Goal: Information Seeking & Learning: Compare options

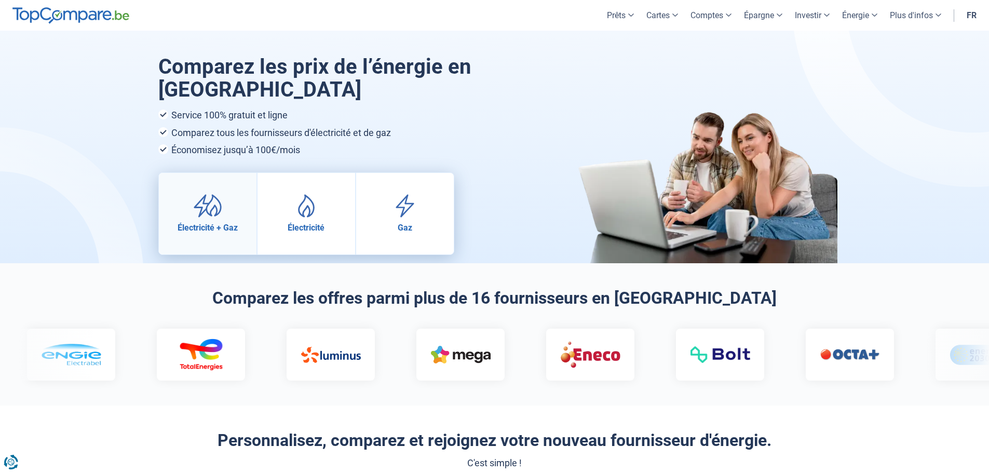
click at [225, 213] on link "Électricité + Gaz" at bounding box center [208, 214] width 98 height 82
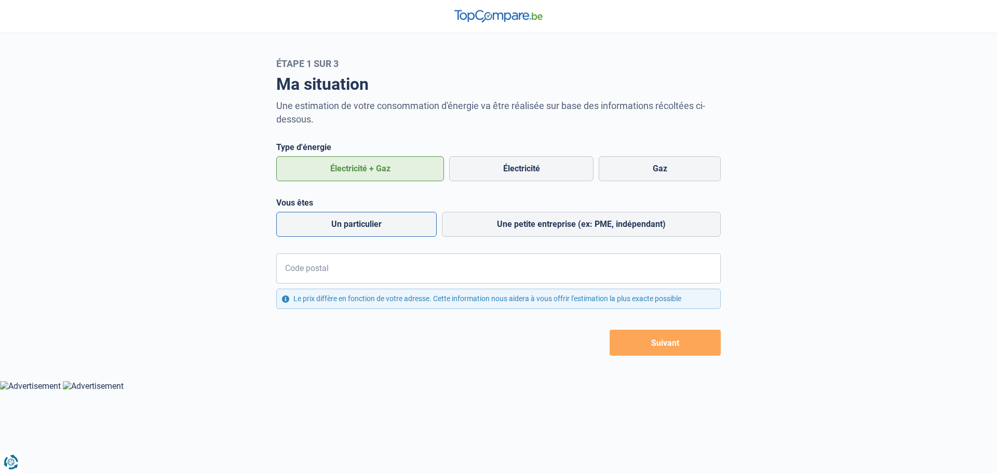
click at [414, 227] on label "Un particulier" at bounding box center [356, 224] width 160 height 25
click at [414, 227] on input "Un particulier" at bounding box center [356, 224] width 160 height 25
radio input "true"
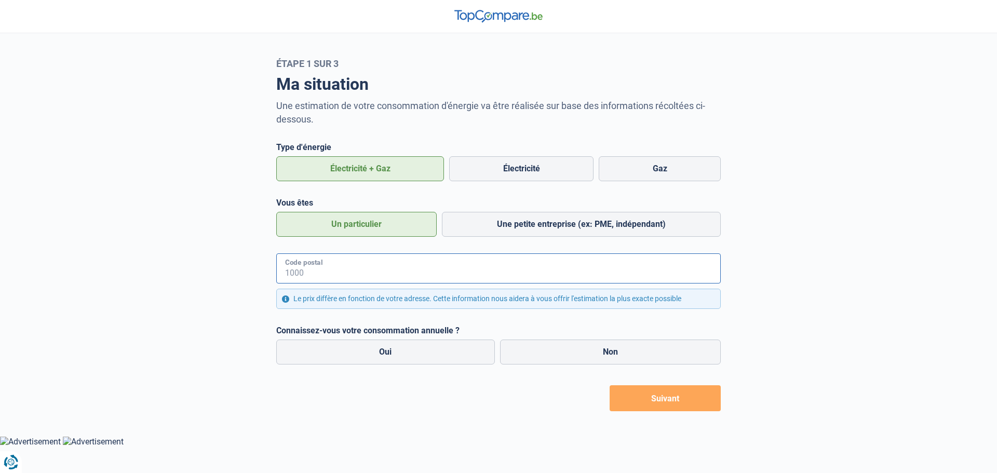
click at [402, 279] on input "Code postal" at bounding box center [498, 268] width 444 height 30
type input "6200"
click at [427, 356] on label "Oui" at bounding box center [385, 352] width 219 height 25
click at [427, 356] on input "Oui" at bounding box center [385, 352] width 219 height 25
radio input "true"
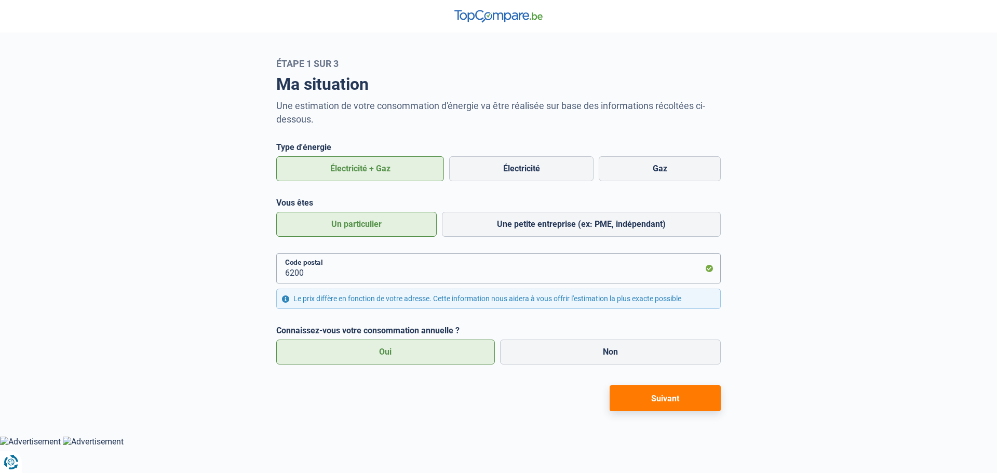
click at [639, 404] on button "Suivant" at bounding box center [665, 398] width 111 height 26
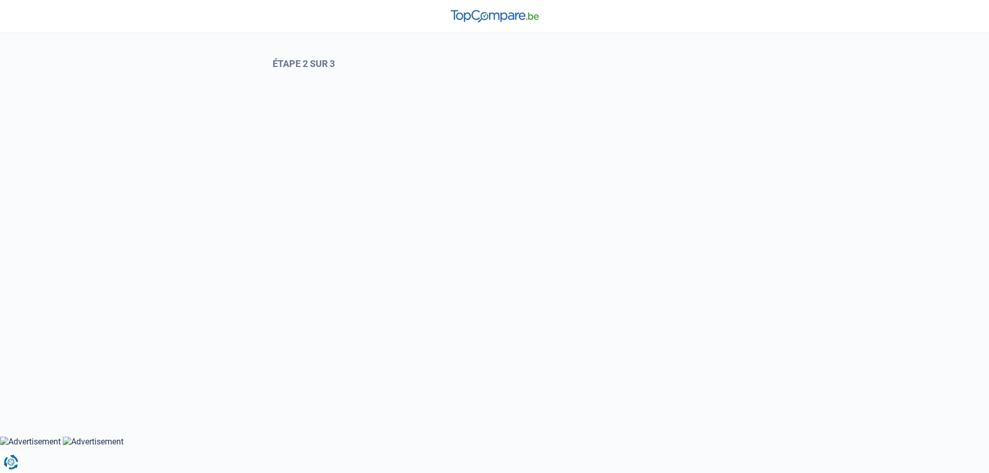
select select "Type de compteur"
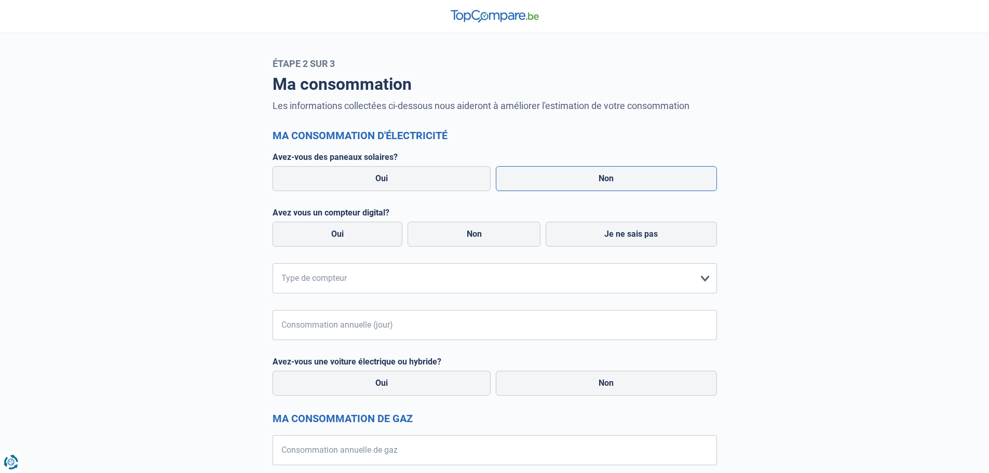
click at [638, 184] on label "Non" at bounding box center [606, 178] width 221 height 25
click at [638, 184] on input "Non" at bounding box center [606, 178] width 221 height 25
radio input "true"
radio input "false"
radio input "true"
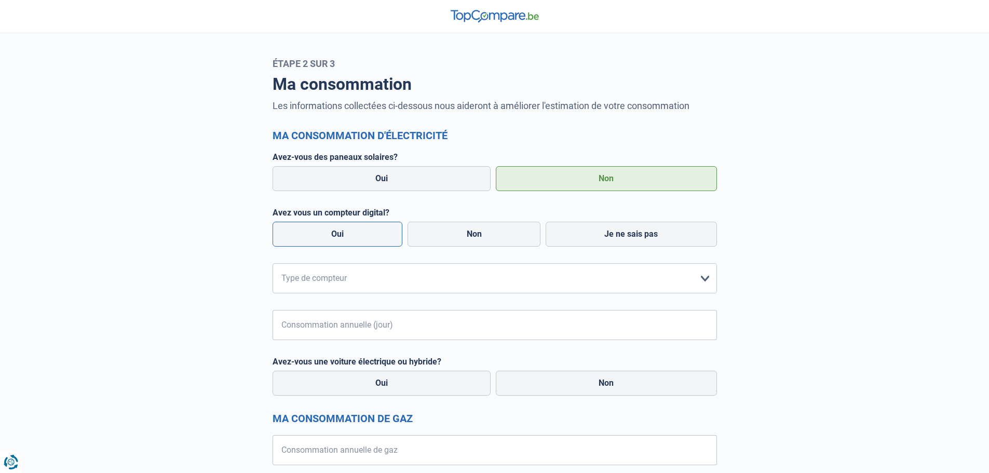
click at [362, 232] on label "Oui" at bounding box center [338, 234] width 130 height 25
click at [362, 232] on input "Oui" at bounding box center [338, 234] width 130 height 25
radio input "true"
click at [702, 278] on select "form.selectOption Mono-horaire Bi-horaire Mono-horaire + exclusif nuit Bi-horai…" at bounding box center [495, 278] width 444 height 30
select select "day_night_bi_hourly"
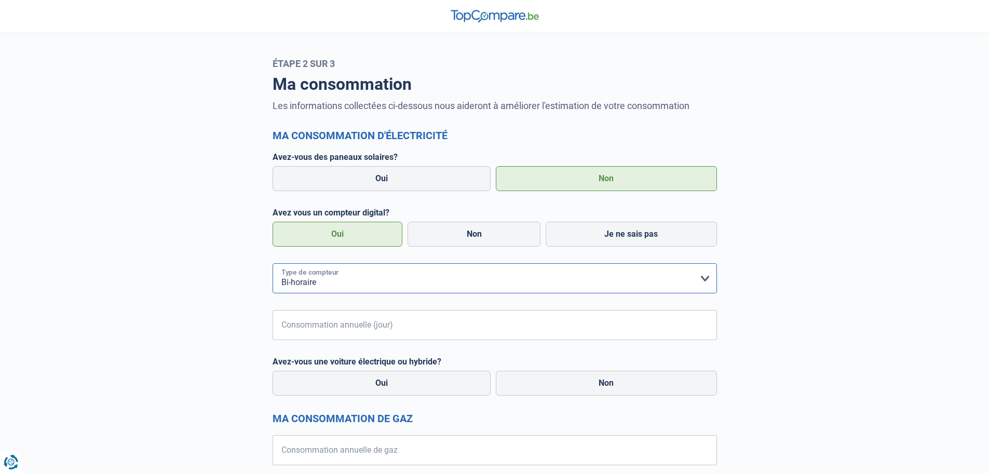
click at [273, 264] on select "form.selectOption Mono-horaire Bi-horaire Mono-horaire + exclusif nuit Bi-horai…" at bounding box center [495, 278] width 444 height 30
click at [330, 328] on input "Consommation annuelle (jour)" at bounding box center [394, 325] width 190 height 30
type input "2244"
click at [559, 313] on input "Consommation annuelle (nuit)" at bounding box center [623, 325] width 190 height 30
type input "1796"
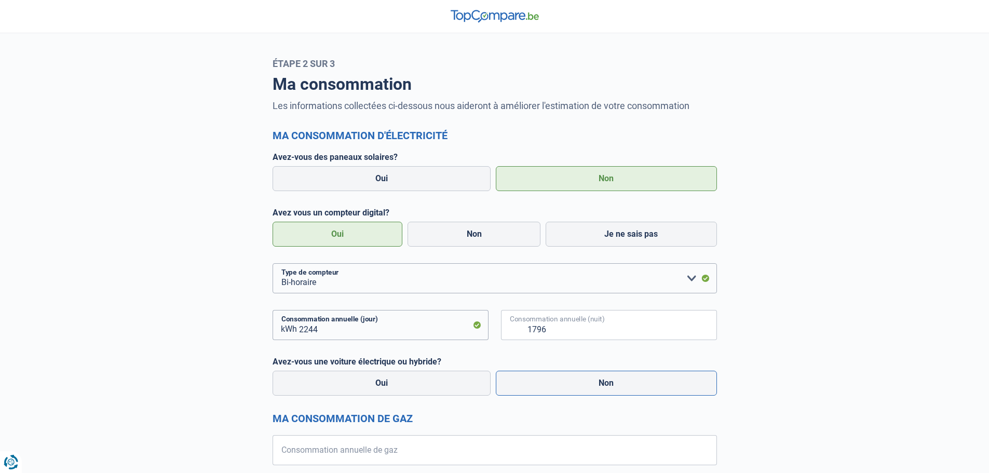
click at [590, 377] on label "Non" at bounding box center [606, 383] width 221 height 25
click at [590, 377] on input "Non" at bounding box center [606, 383] width 221 height 25
radio input "true"
radio input "false"
radio input "true"
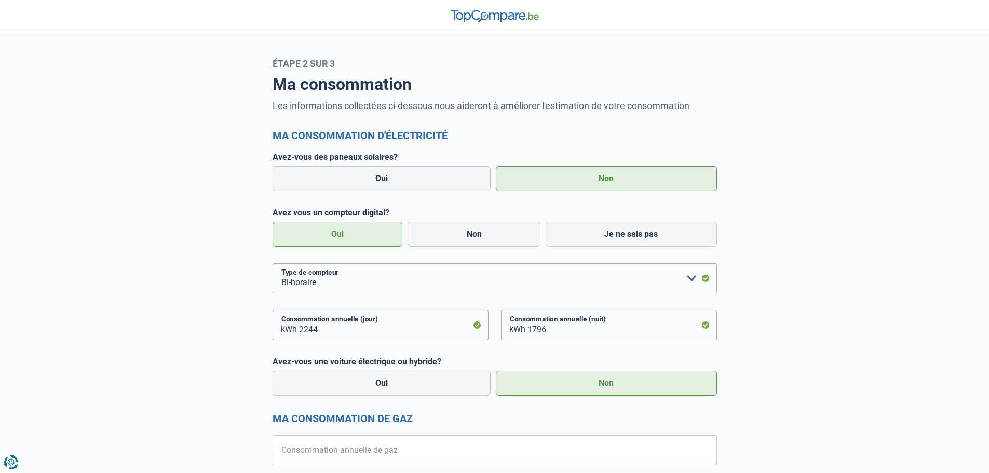
scroll to position [74, 0]
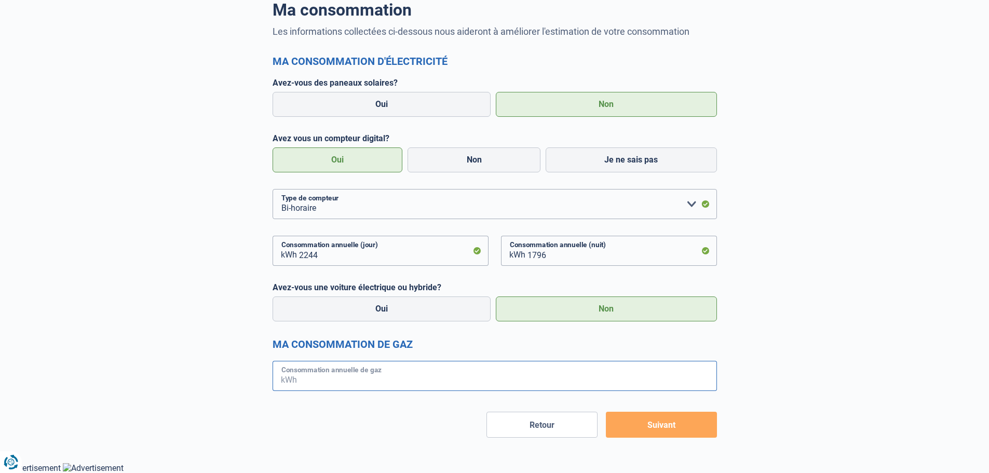
click at [384, 370] on input "Consommation annuelle de gaz" at bounding box center [508, 376] width 418 height 30
type input "14517"
click at [680, 431] on button "Suivant" at bounding box center [661, 425] width 111 height 26
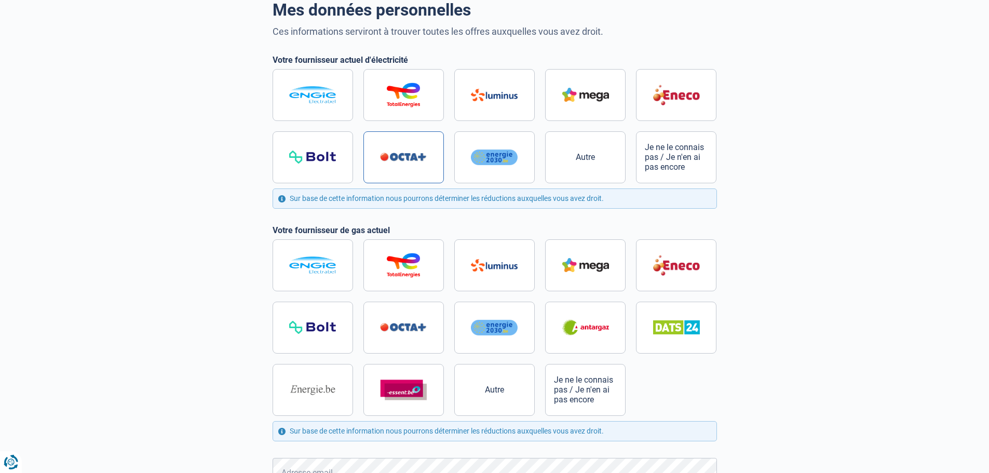
click at [416, 158] on img at bounding box center [403, 157] width 47 height 9
click at [416, 158] on input "radio" at bounding box center [495, 126] width 444 height 114
radio input "true"
click at [416, 323] on label at bounding box center [403, 328] width 80 height 52
click at [416, 323] on input "radio" at bounding box center [495, 327] width 444 height 177
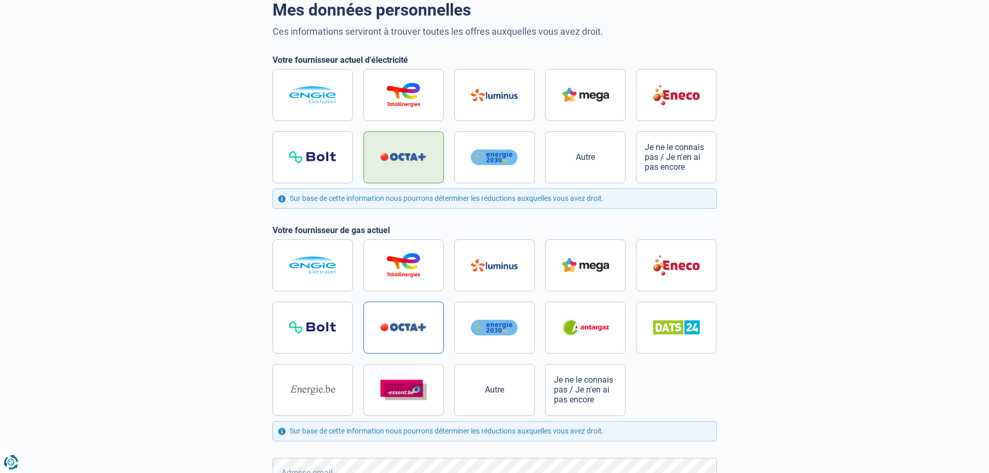
radio input "true"
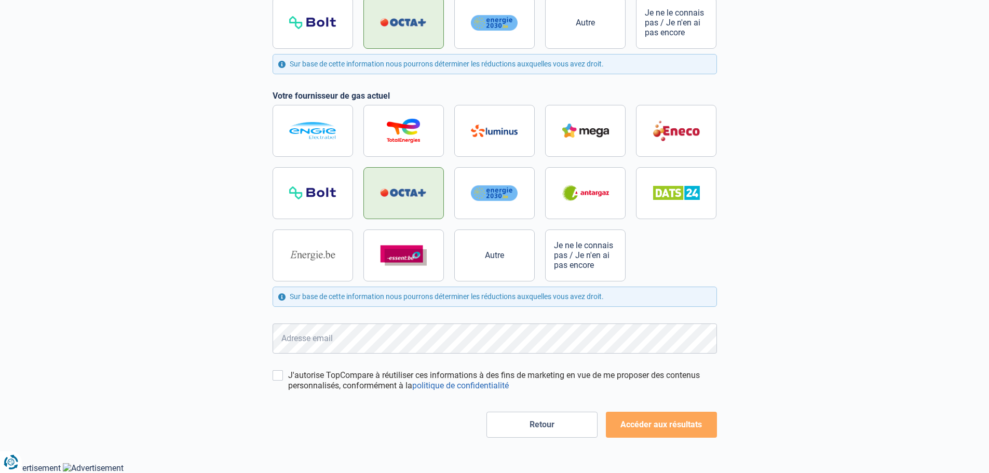
click at [271, 378] on div "Mes données personnelles Ces informations serviront à trouver toutes les offres…" at bounding box center [494, 148] width 457 height 577
click at [277, 382] on div "J'autorise TopCompare à réutiliser ces informations à des fins de marketing en …" at bounding box center [495, 380] width 444 height 21
click at [282, 377] on input "J'autorise TopCompare à réutiliser ces informations à des fins de marketing en …" at bounding box center [278, 375] width 10 height 10
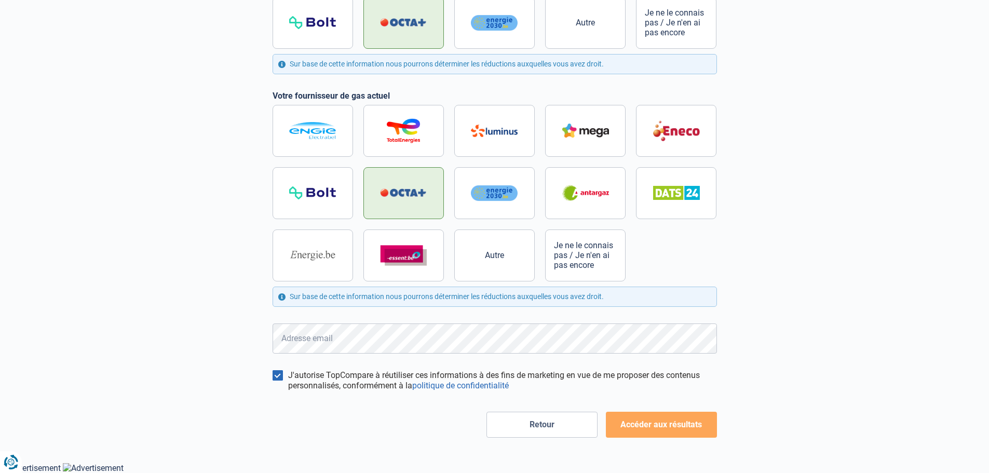
click at [282, 377] on input "J'autorise TopCompare à réutiliser ces informations à des fins de marketing en …" at bounding box center [278, 375] width 10 height 10
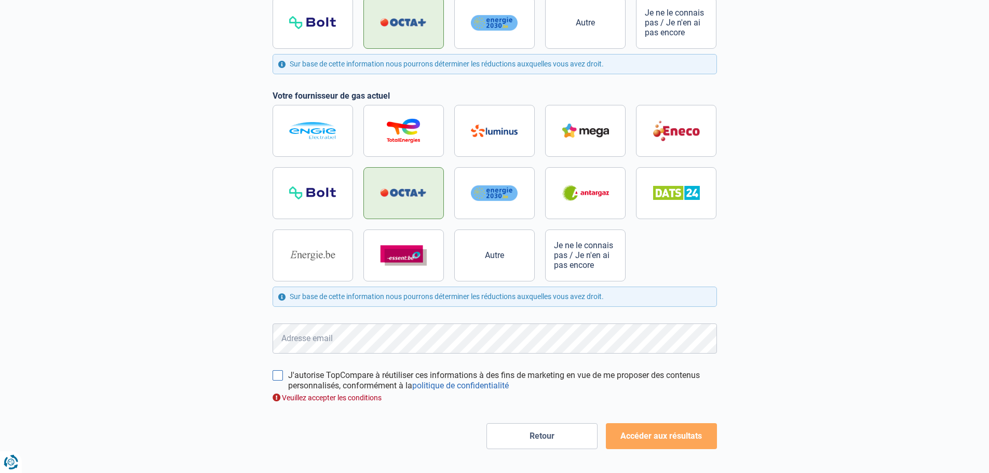
click at [282, 376] on input "J'autorise TopCompare à réutiliser ces informations à des fins de marketing en …" at bounding box center [278, 375] width 10 height 10
checkbox input "true"
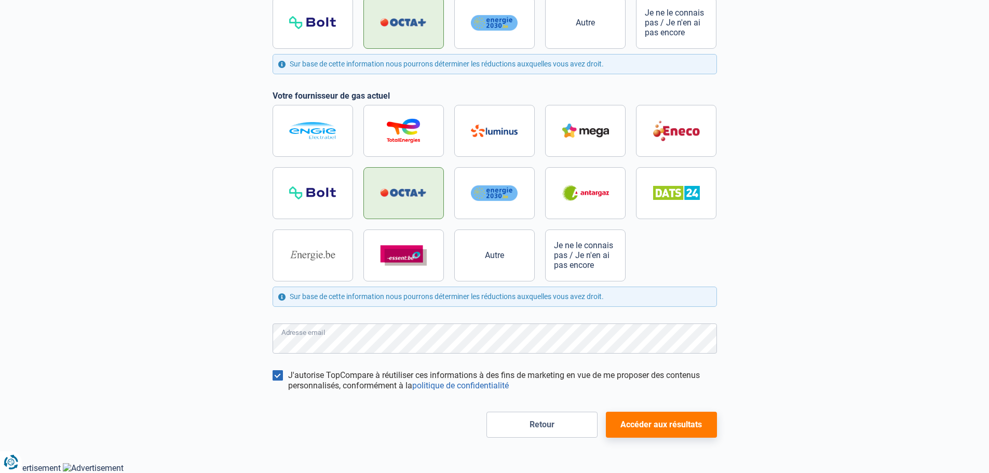
click at [684, 423] on button "Accéder aux résultats" at bounding box center [661, 425] width 111 height 26
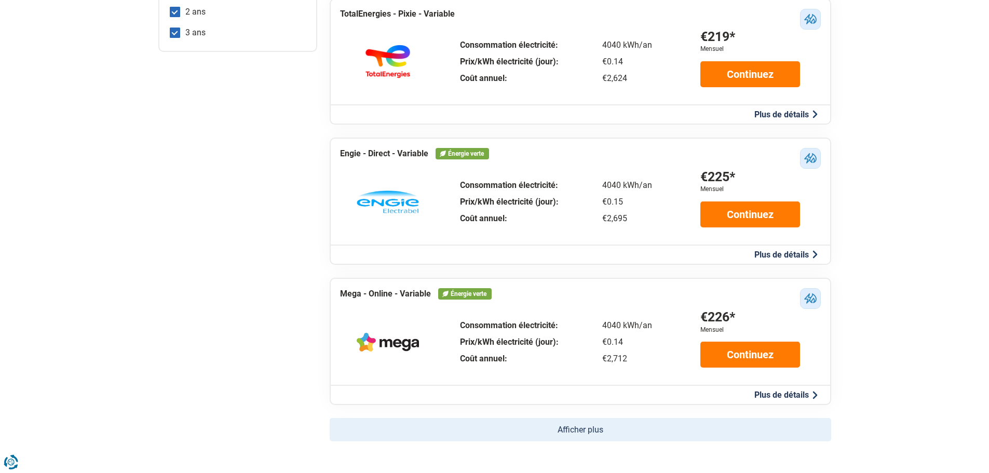
scroll to position [609, 0]
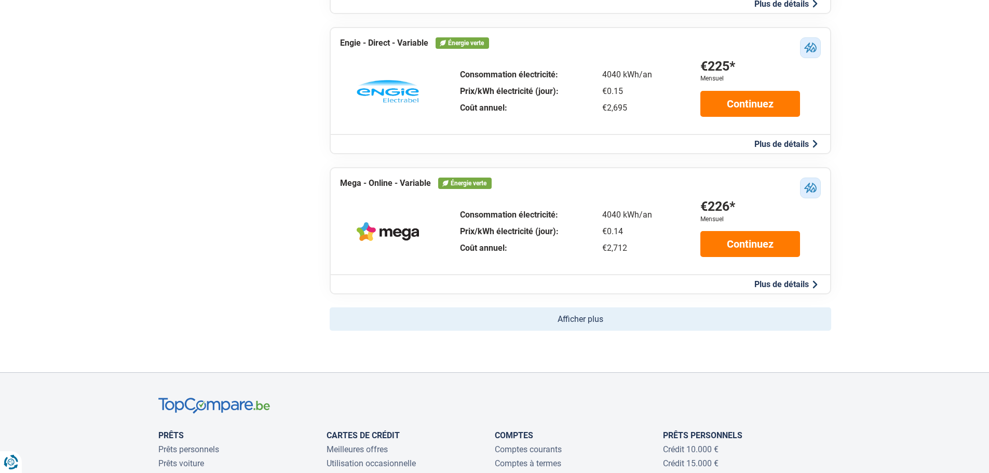
click at [694, 327] on button "Afficher plus" at bounding box center [581, 318] width 502 height 23
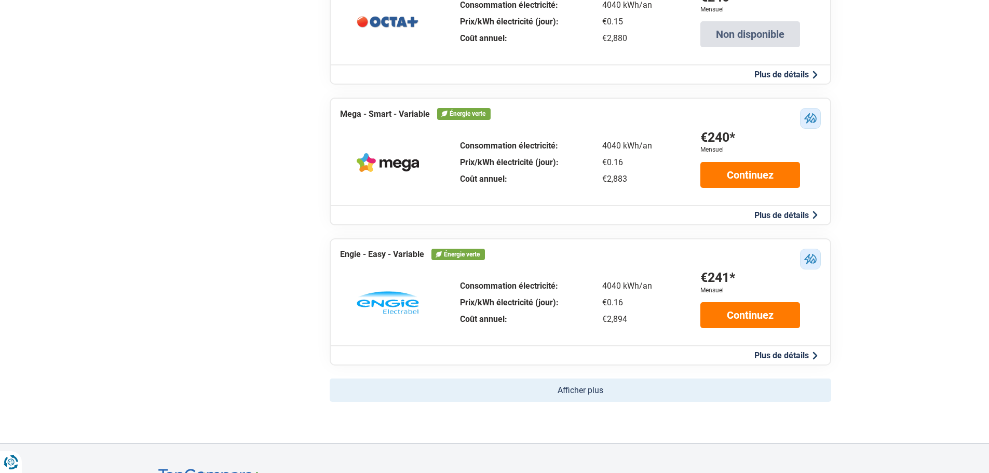
scroll to position [2049, 0]
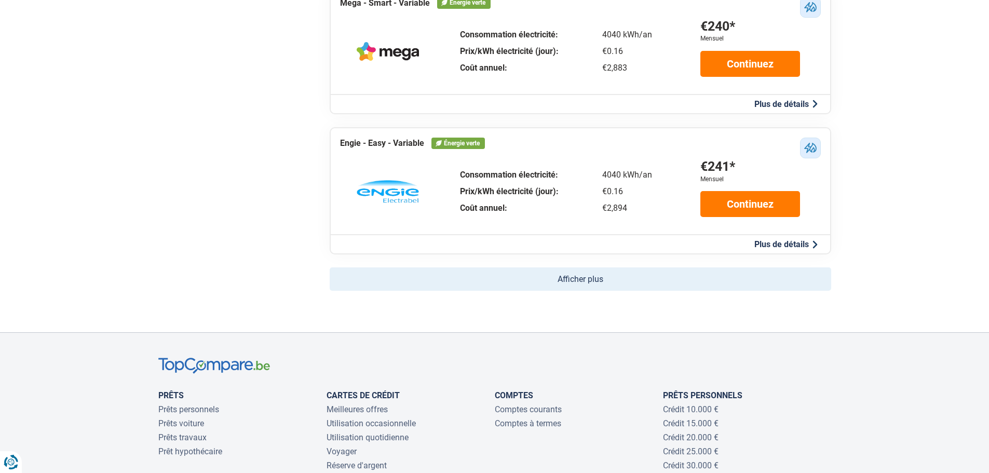
click at [694, 271] on button "Afficher plus" at bounding box center [581, 278] width 502 height 23
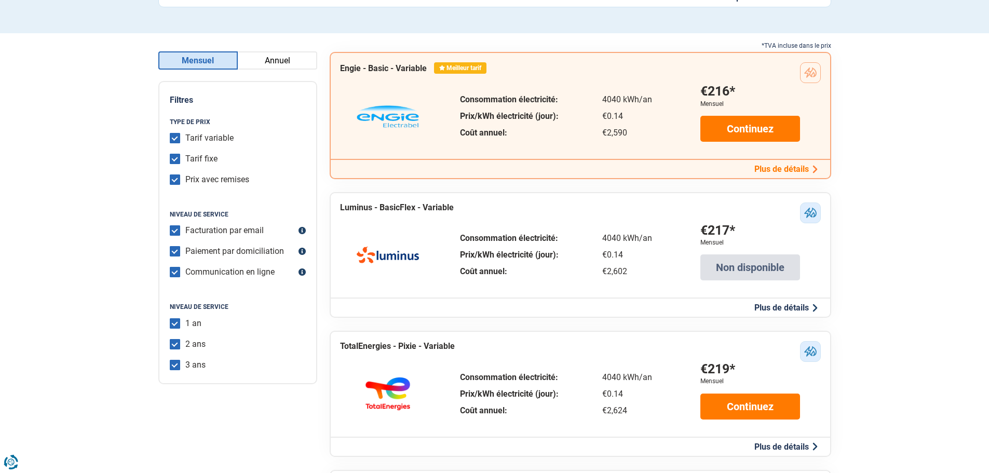
scroll to position [56, 0]
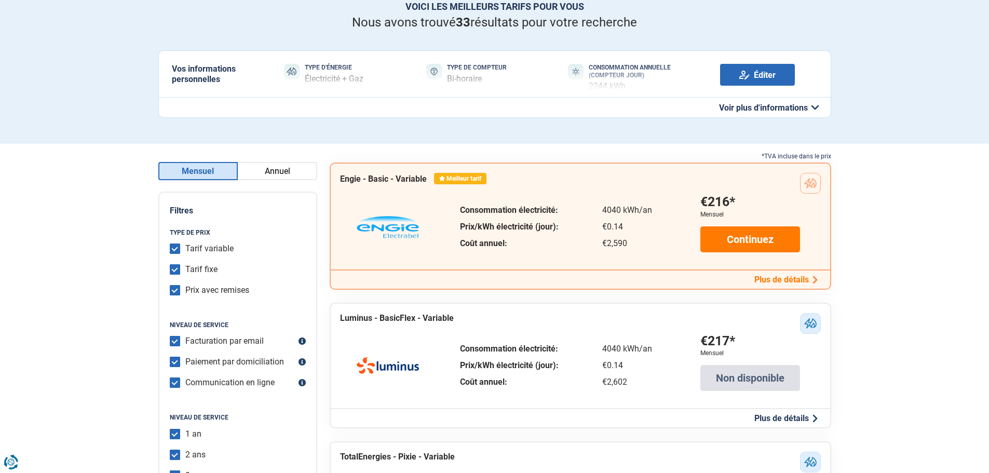
click at [185, 248] on label "Tarif variable" at bounding box center [209, 249] width 48 height 10
click at [175, 248] on input "Tarif variable" at bounding box center [175, 249] width 10 height 10
checkbox input "false"
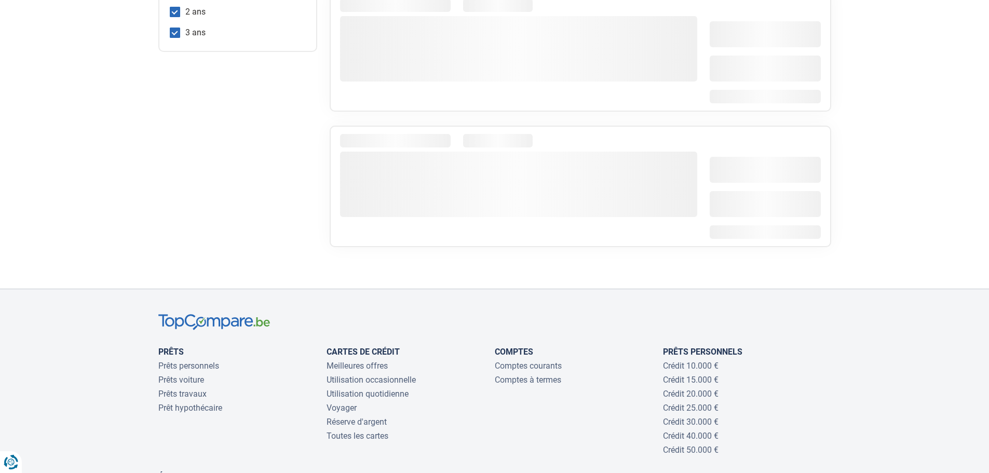
scroll to position [388, 0]
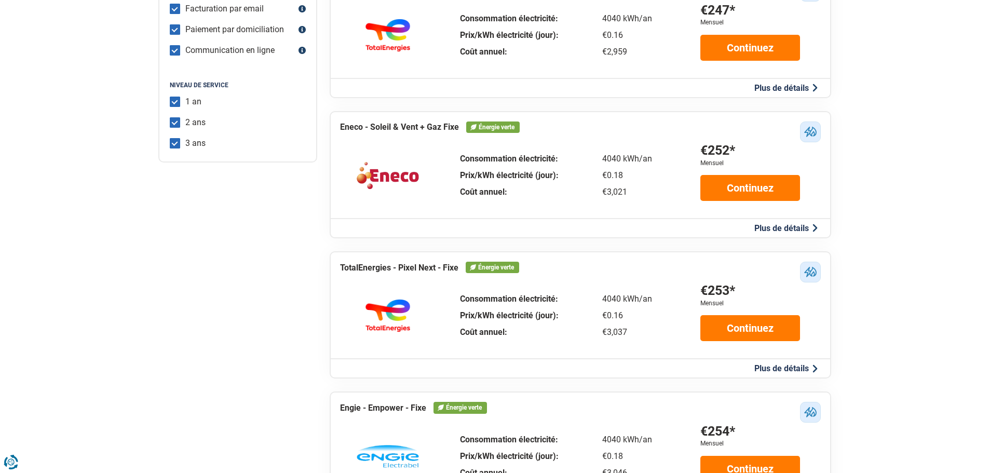
click at [185, 125] on label "2 ans" at bounding box center [195, 122] width 20 height 10
click at [173, 125] on input "2 ans" at bounding box center [175, 122] width 10 height 10
checkbox input "false"
click at [179, 148] on input "3 ans" at bounding box center [175, 143] width 10 height 10
checkbox input "false"
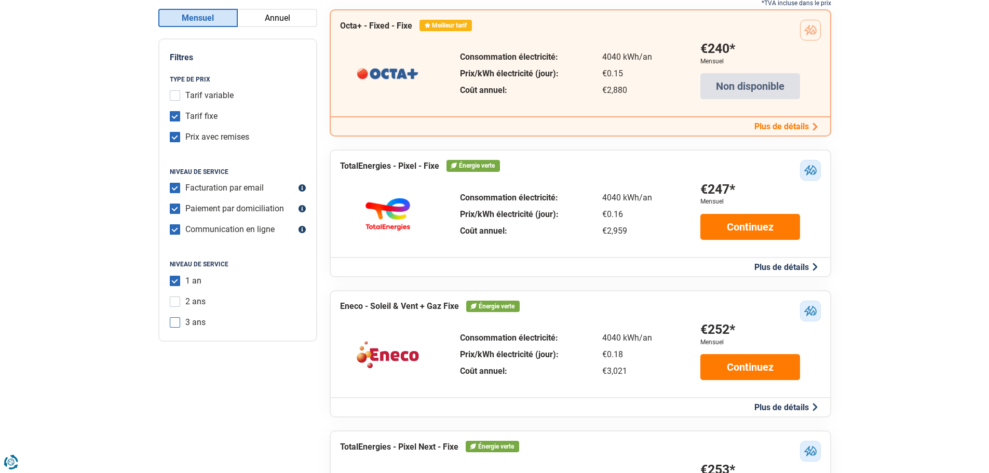
scroll to position [0, 0]
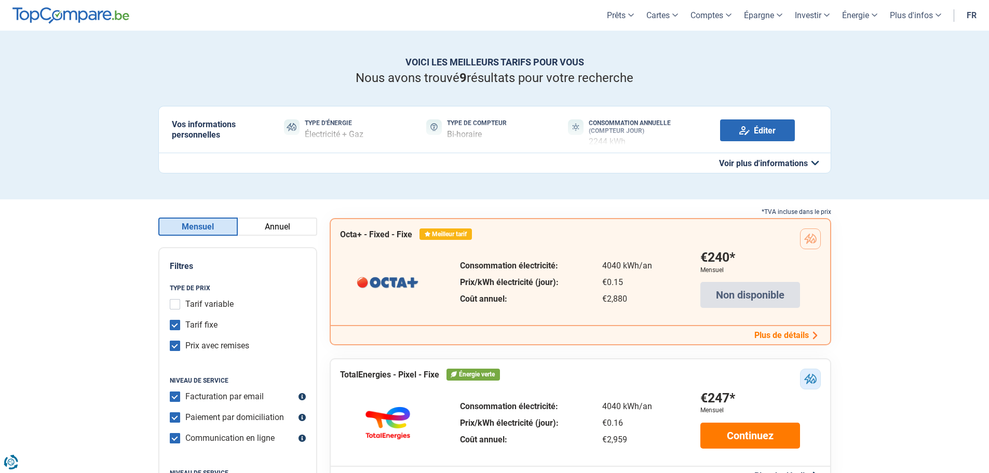
click at [273, 228] on button "Annuel" at bounding box center [277, 227] width 79 height 18
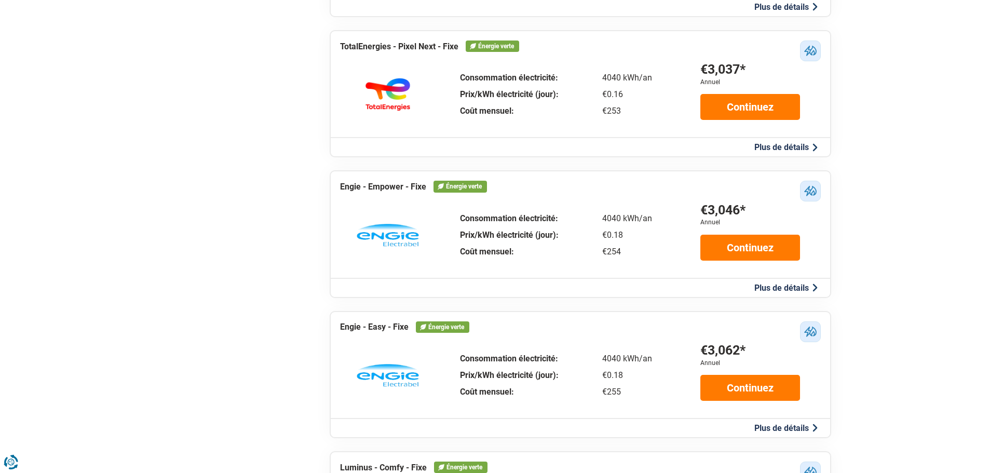
scroll to position [277, 0]
